Goal: Check status: Check status

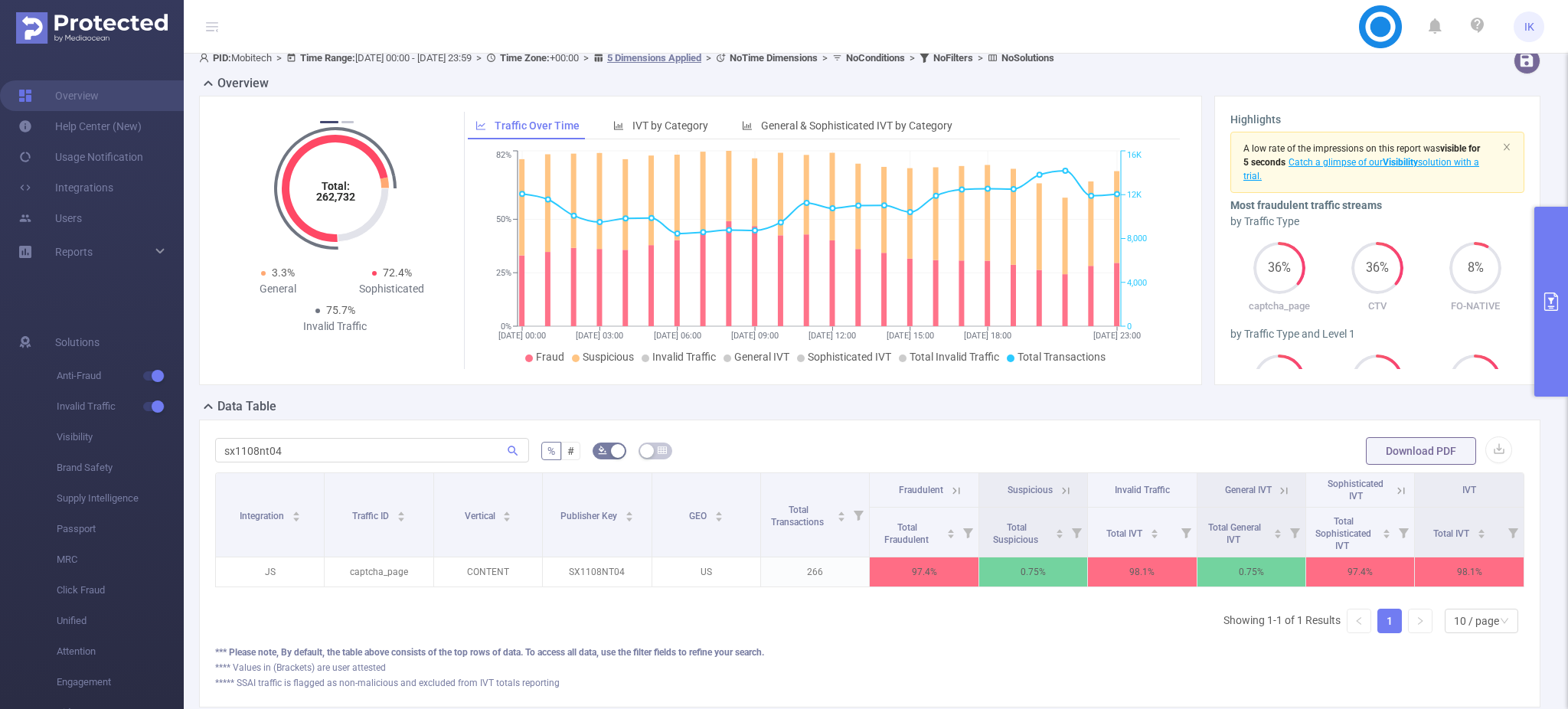
scroll to position [193, 0]
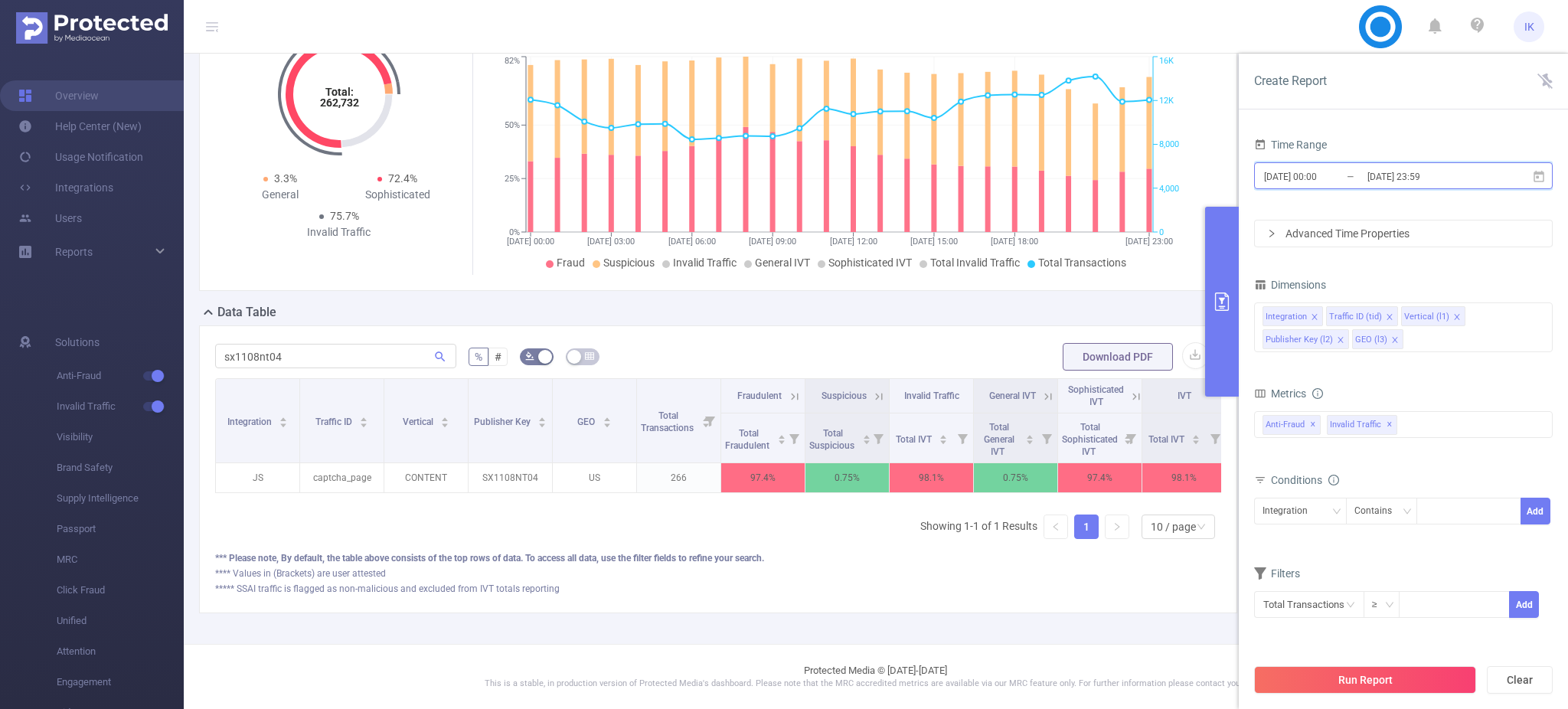
click at [1534, 172] on icon at bounding box center [1538, 176] width 10 height 11
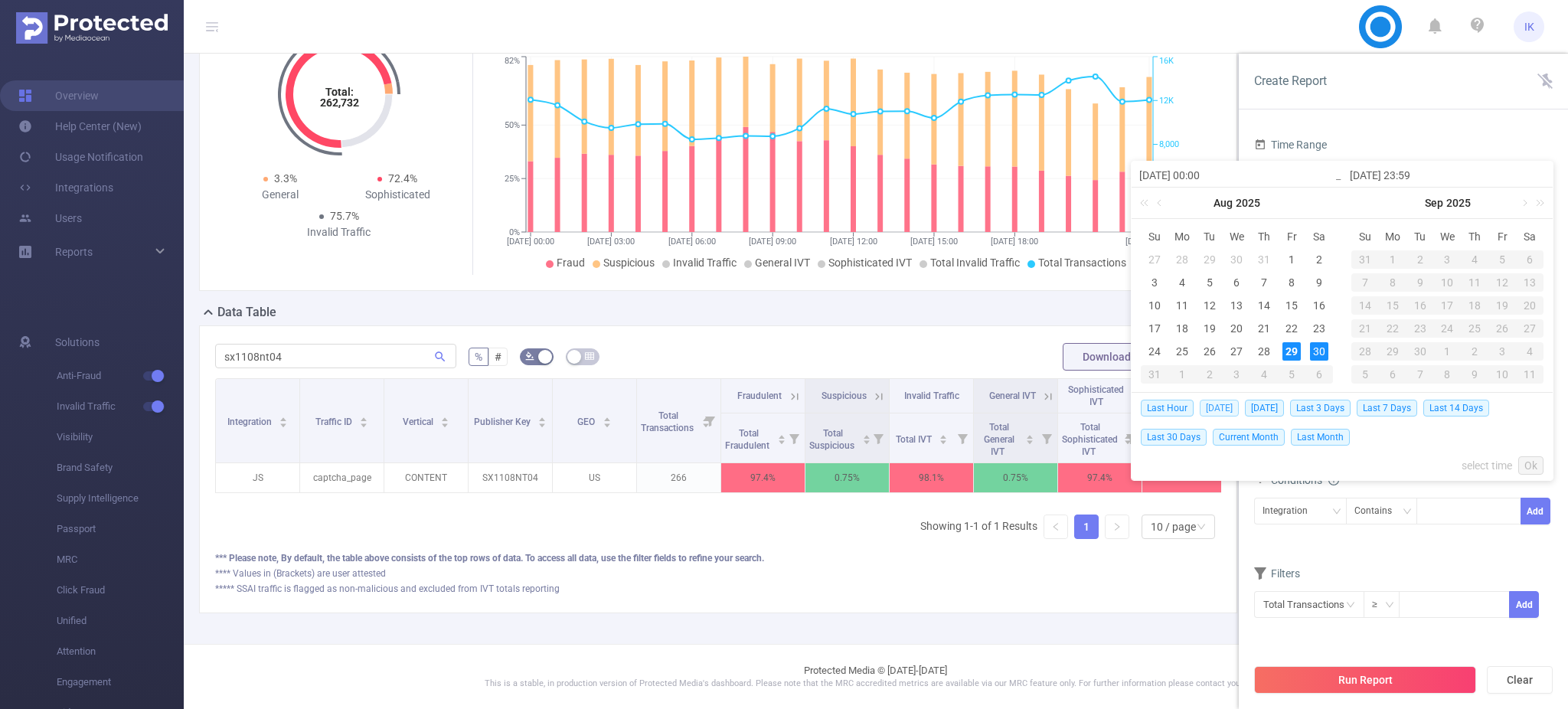
click at [1207, 409] on span "[DATE]" at bounding box center [1219, 408] width 39 height 17
type input "[DATE] 00:00"
type input "[DATE] 23:59"
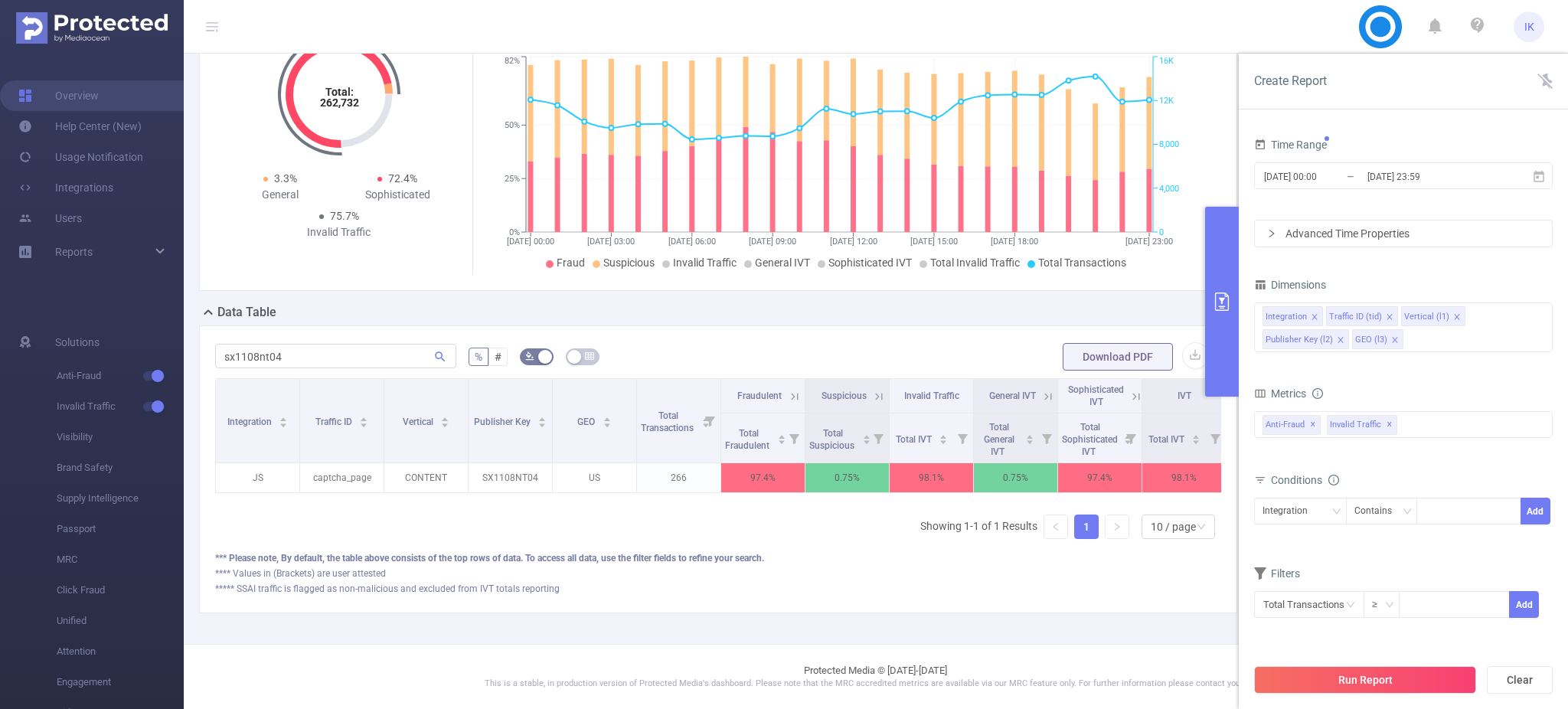
click at [1383, 680] on button "Run Report" at bounding box center [1364, 679] width 222 height 27
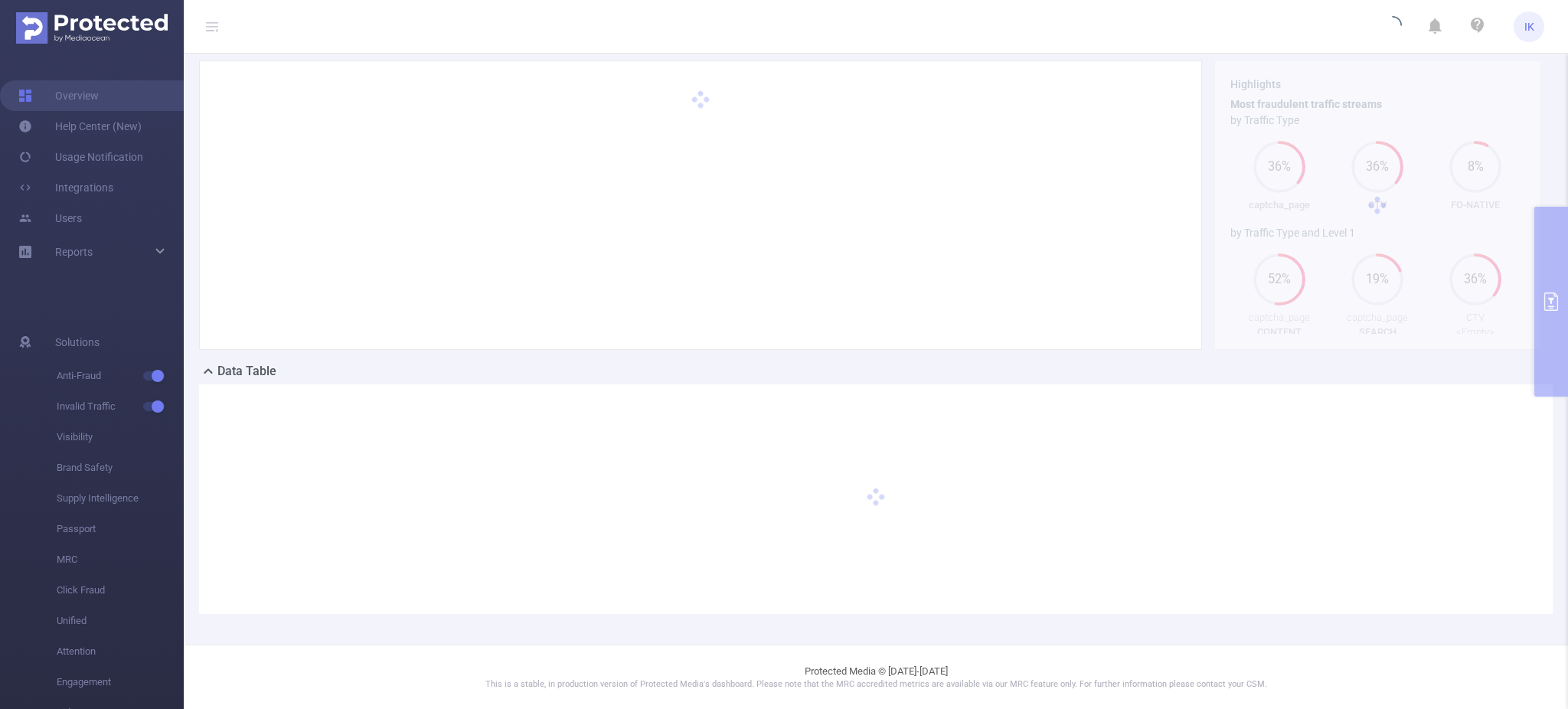
scroll to position [0, 0]
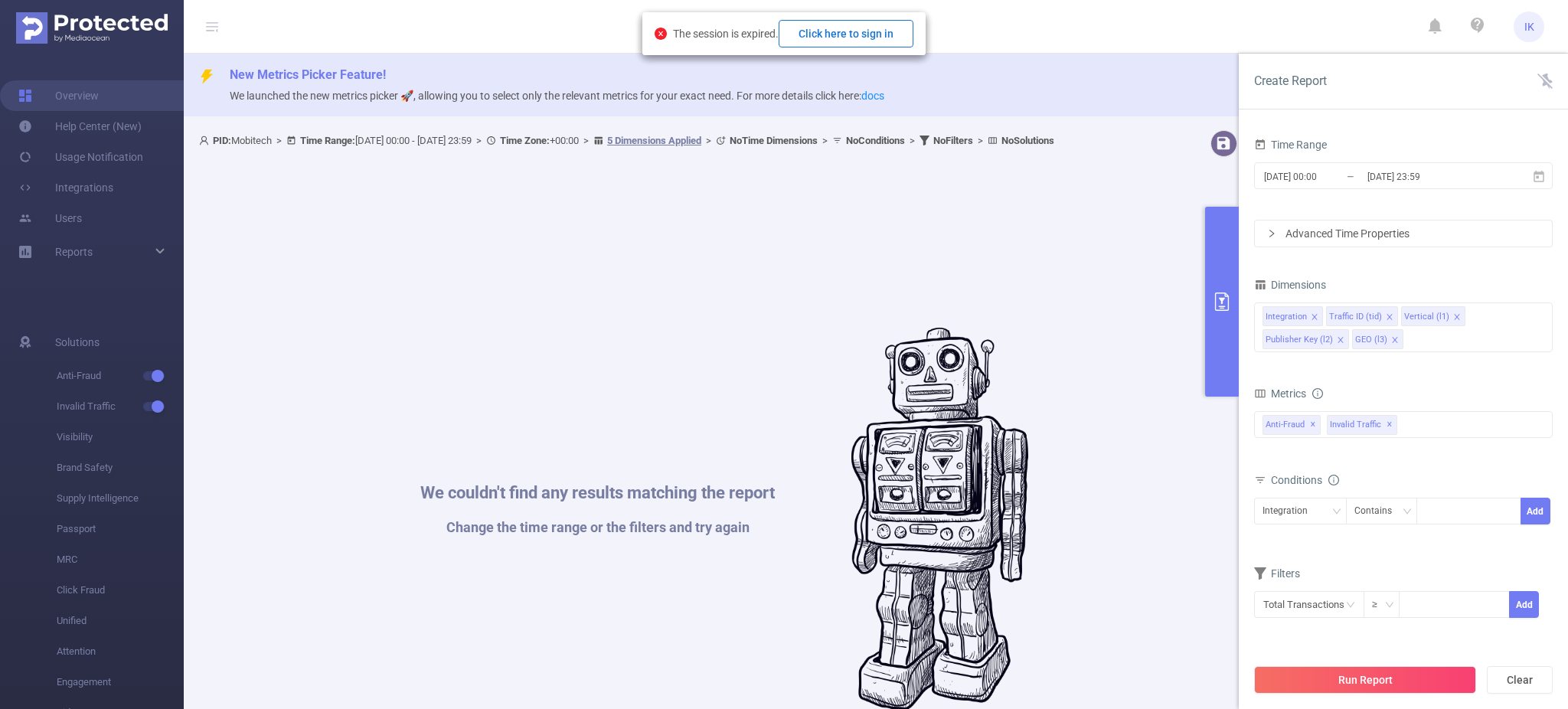
click at [865, 28] on button "Click here to sign in" at bounding box center [846, 33] width 135 height 27
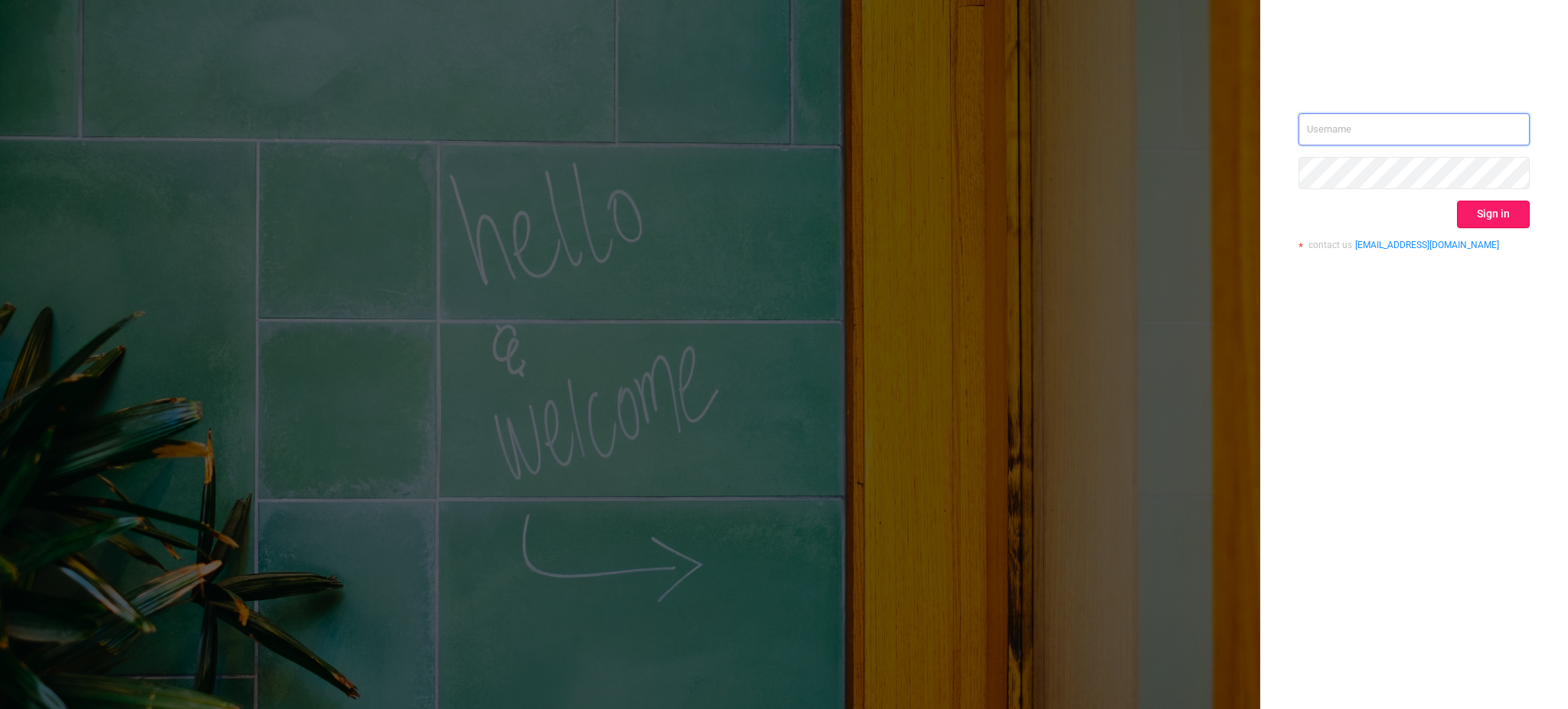
type input "ido@mobitech.io"
click at [1478, 205] on button "Sign in" at bounding box center [1493, 214] width 73 height 27
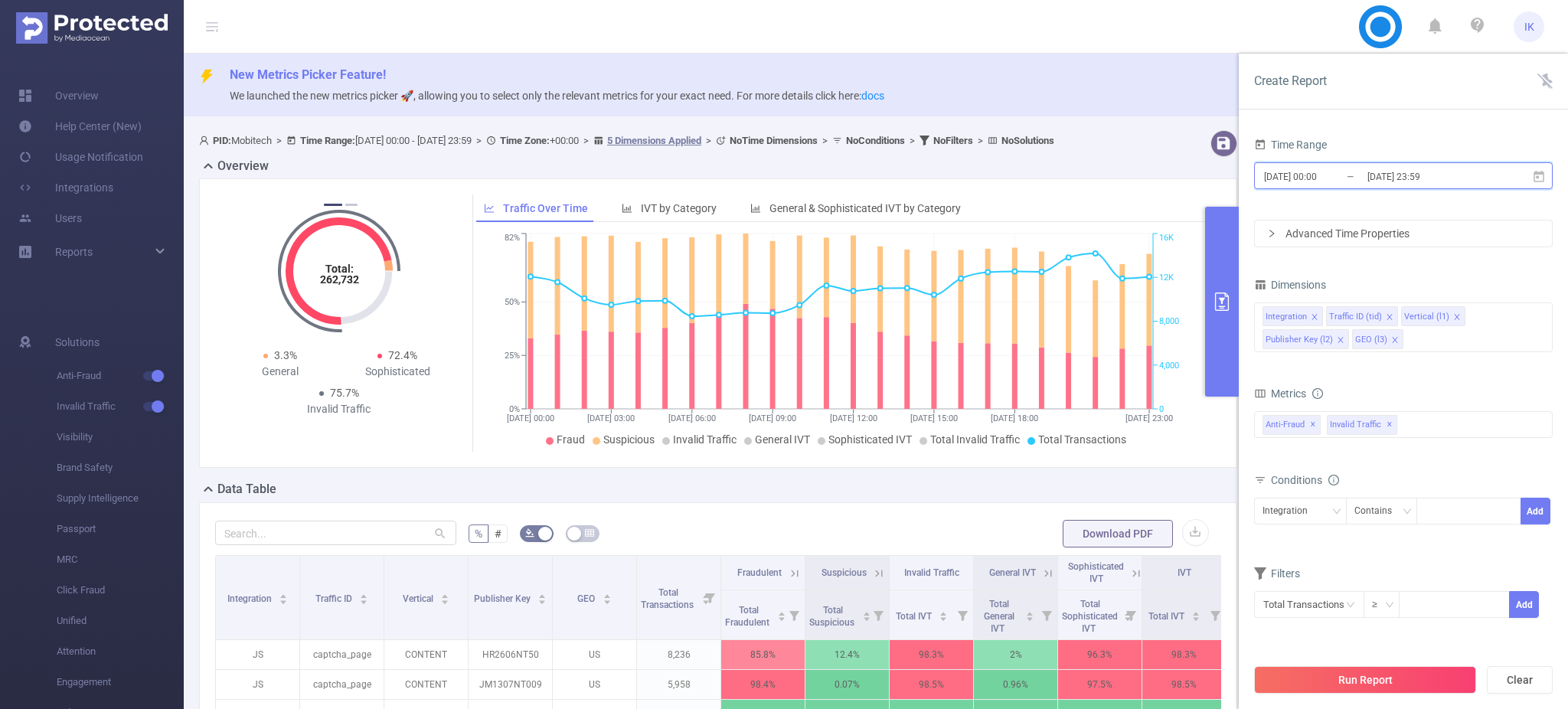
click at [1541, 177] on icon at bounding box center [1539, 177] width 14 height 14
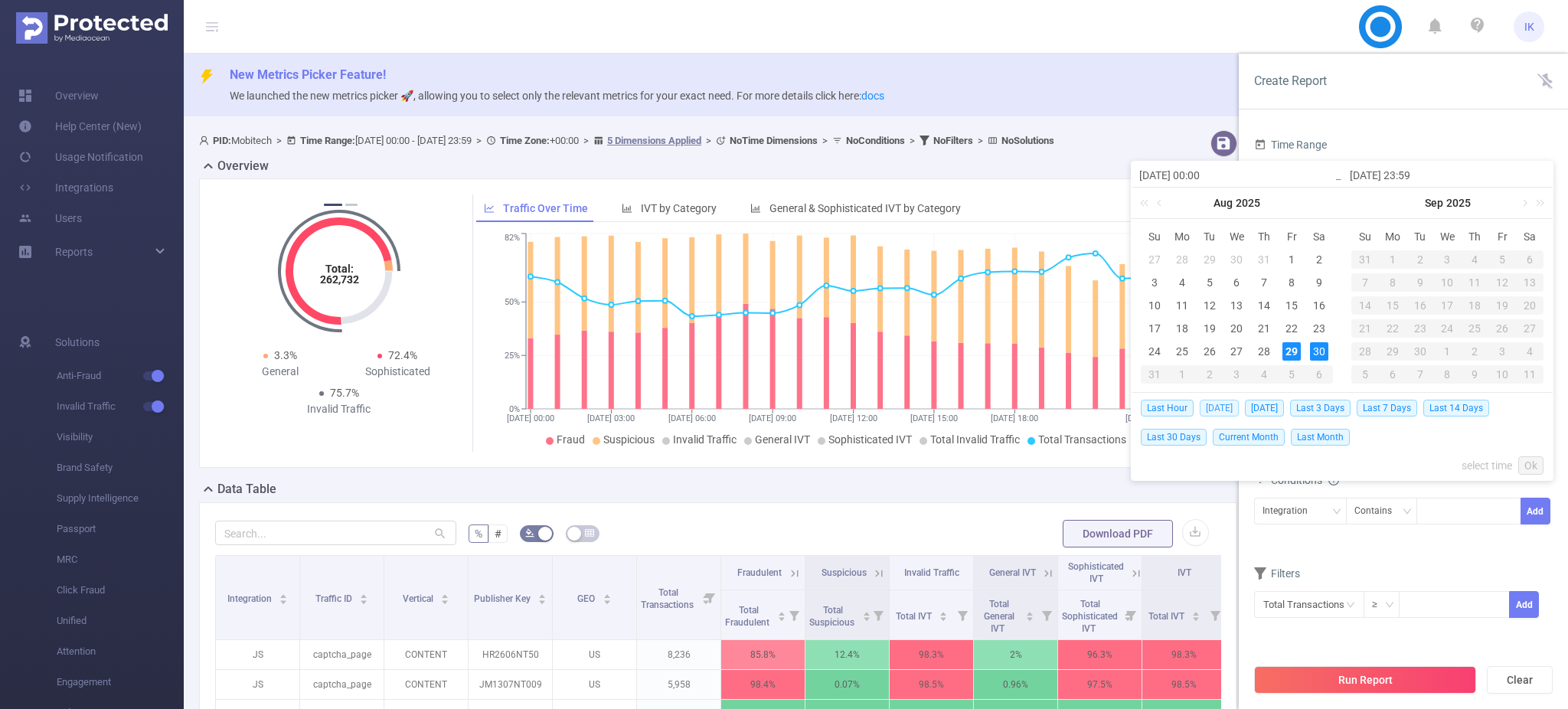
click at [1219, 402] on span "[DATE]" at bounding box center [1219, 408] width 39 height 17
type input "[DATE] 00:00"
type input "[DATE] 23:59"
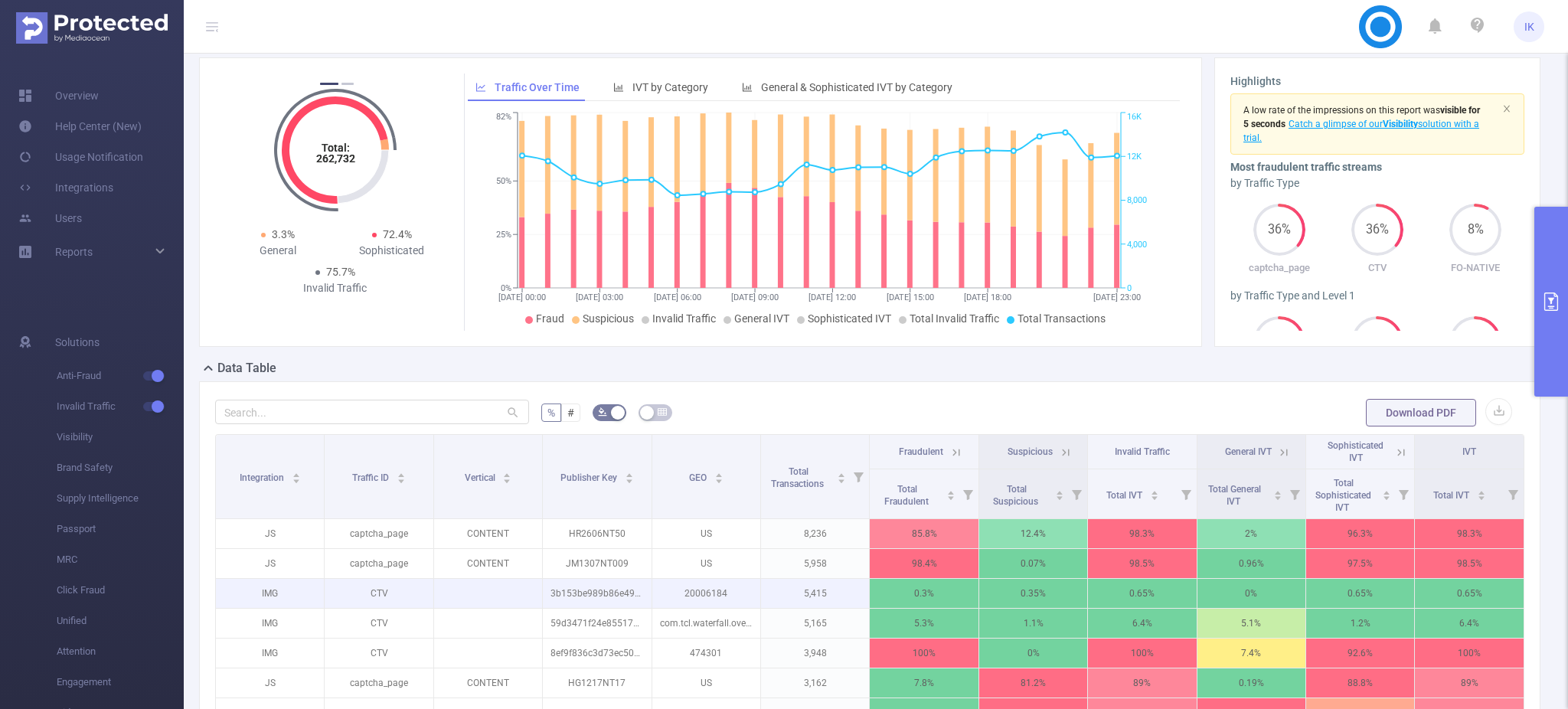
scroll to position [307, 0]
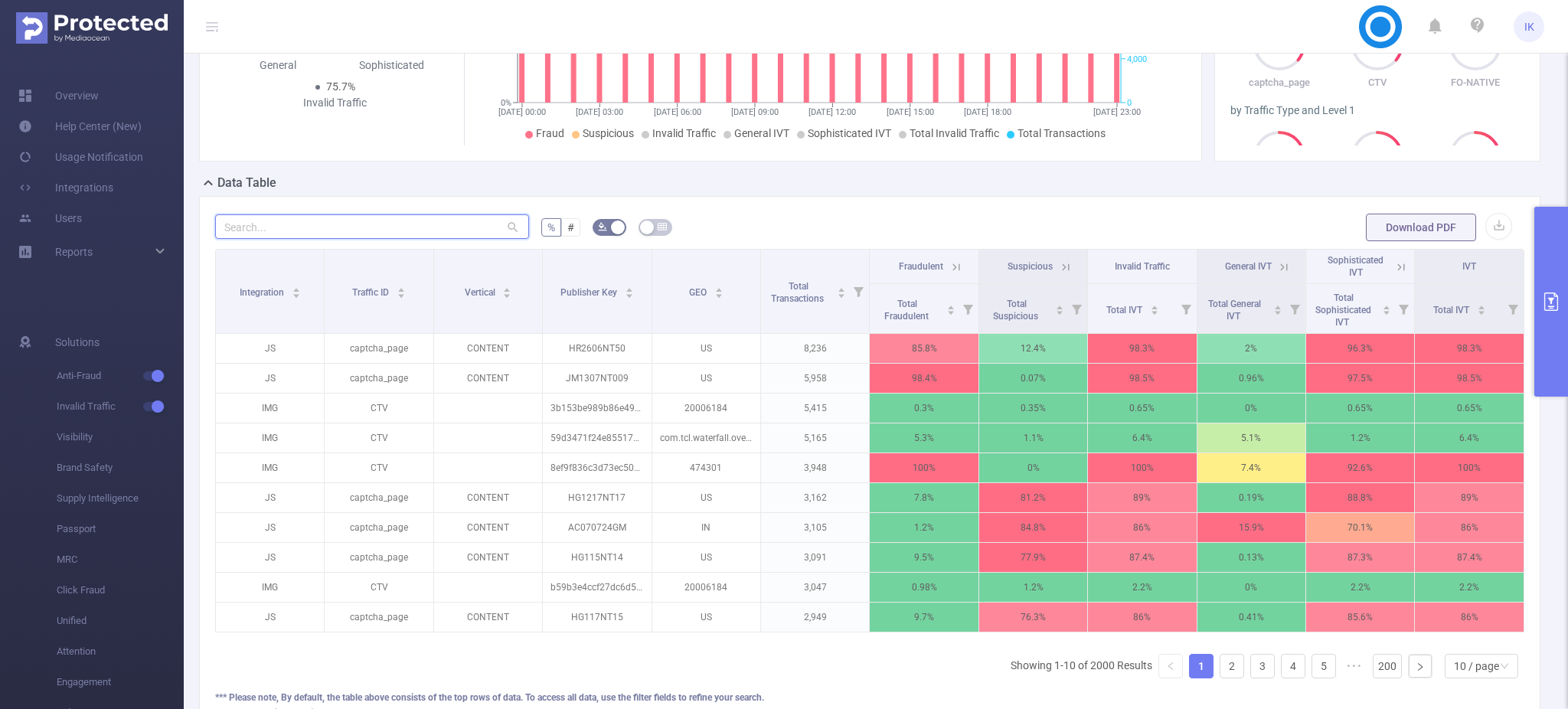
click at [353, 233] on input "text" at bounding box center [372, 226] width 314 height 24
paste input "sx1108nt04"
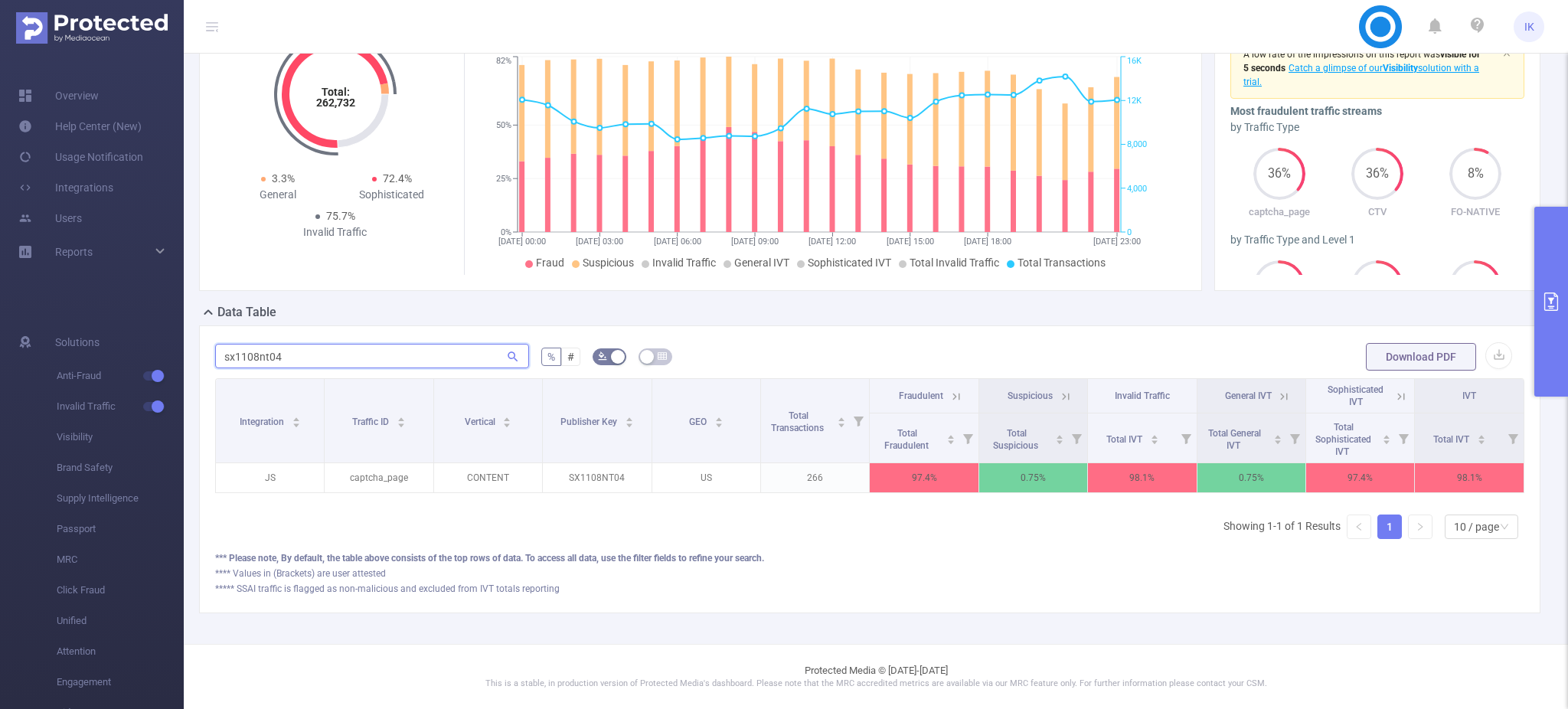
type input "sx1108nt04"
